Goal: Information Seeking & Learning: Learn about a topic

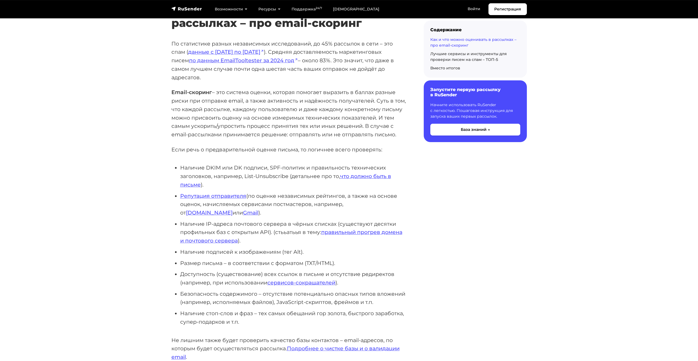
scroll to position [247, 0]
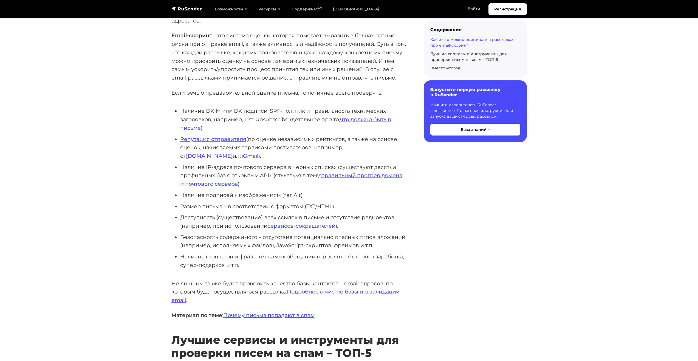
click at [285, 107] on li "Наличие DKIM или DK подписи, SPF-политик и правильность технических заголовков,…" at bounding box center [293, 119] width 226 height 25
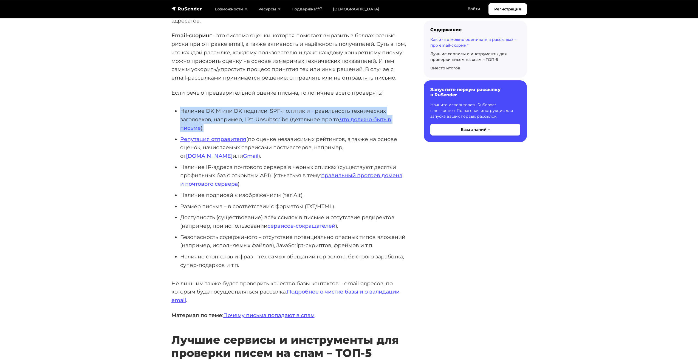
click at [285, 107] on li "Наличие DKIM или DK подписи, SPF-политик и правильность технических заголовков,…" at bounding box center [293, 119] width 226 height 25
click at [291, 107] on li "Наличие DKIM или DK подписи, SPF-политик и правильность технических заголовков,…" at bounding box center [293, 119] width 226 height 25
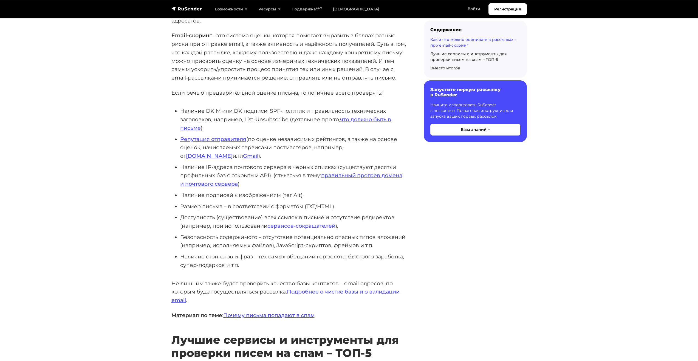
click at [288, 107] on li "Наличие DKIM или DK подписи, SPF-политик и правильность технических заголовков,…" at bounding box center [293, 119] width 226 height 25
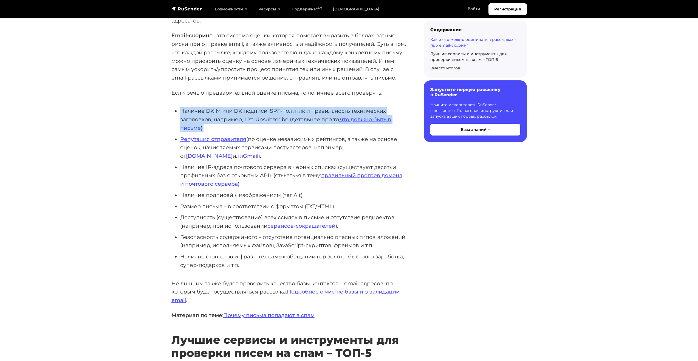
drag, startPoint x: 288, startPoint y: 101, endPoint x: 301, endPoint y: 103, distance: 13.3
click at [291, 107] on li "Наличие DKIM или DK подписи, SPF-политик и правильность технических заголовков,…" at bounding box center [293, 119] width 226 height 25
click at [309, 107] on li "Наличие DKIM или DK подписи, SPF-политик и правильность технических заголовков,…" at bounding box center [293, 119] width 226 height 25
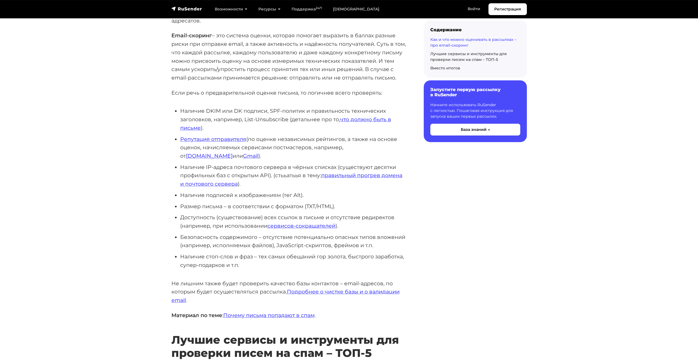
click at [290, 108] on li "Наличие DKIM или DK подписи, SPF-политик и правильность технических заголовков,…" at bounding box center [293, 119] width 226 height 25
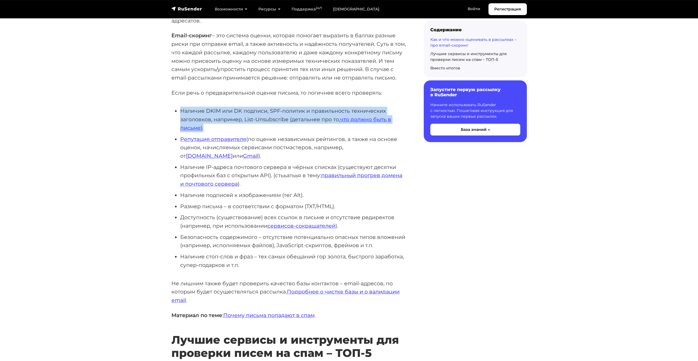
drag, startPoint x: 290, startPoint y: 108, endPoint x: 297, endPoint y: 108, distance: 6.9
click at [296, 108] on li "Наличие DKIM или DK подписи, SPF-политик и правильность технических заголовков,…" at bounding box center [293, 119] width 226 height 25
click at [307, 107] on li "Наличие DKIM или DK подписи, SPF-политик и правильность технических заголовков,…" at bounding box center [293, 119] width 226 height 25
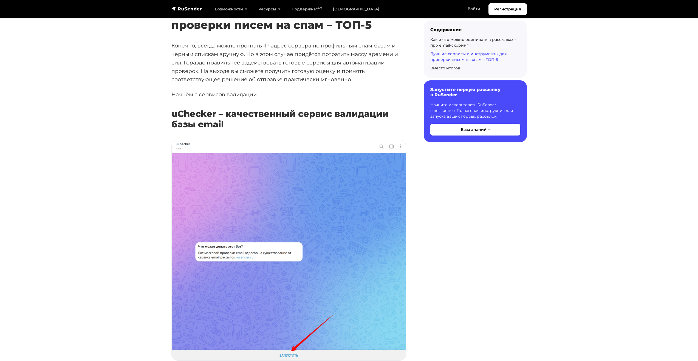
scroll to position [576, 0]
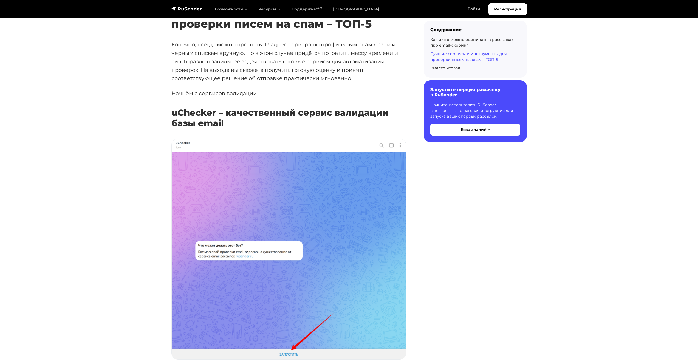
click at [201, 108] on h3 "uChecker – качественный сервис валидации базы email" at bounding box center [288, 118] width 235 height 21
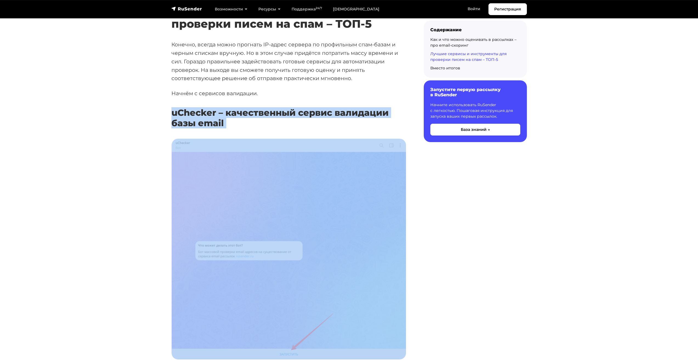
drag, startPoint x: 201, startPoint y: 100, endPoint x: 205, endPoint y: 100, distance: 4.4
click at [202, 108] on h3 "uChecker – качественный сервис валидации базы email" at bounding box center [288, 118] width 235 height 21
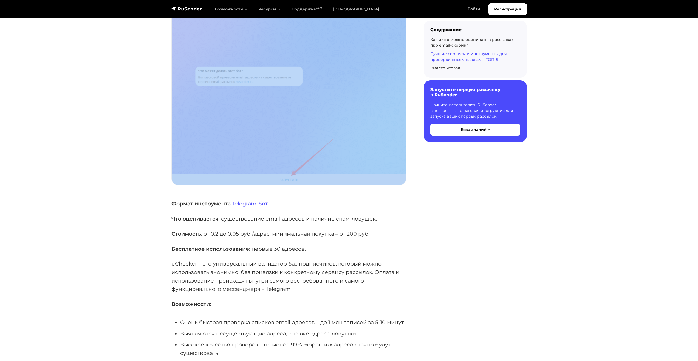
scroll to position [823, 0]
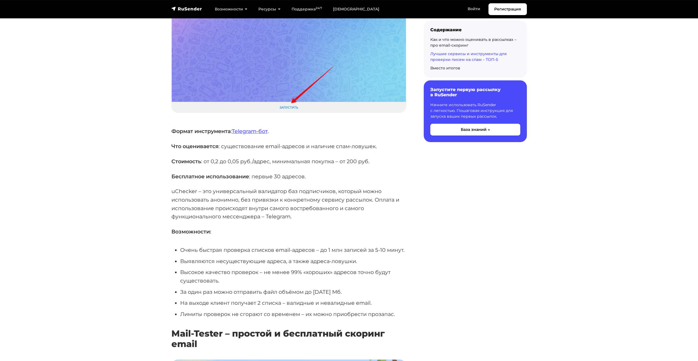
click at [287, 142] on p "Что оценивается : существование email-адресов и наличие спам-ловушек." at bounding box center [288, 146] width 235 height 9
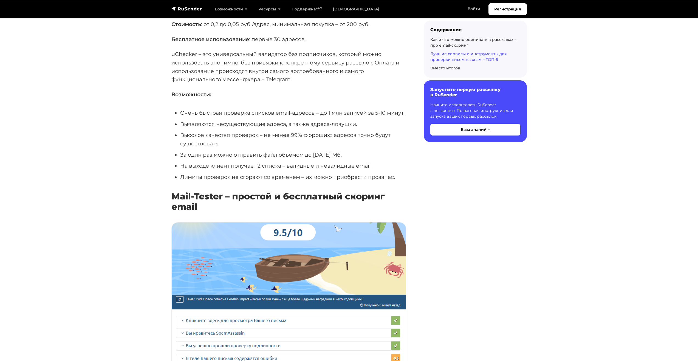
scroll to position [1070, 0]
